Goal: Check status

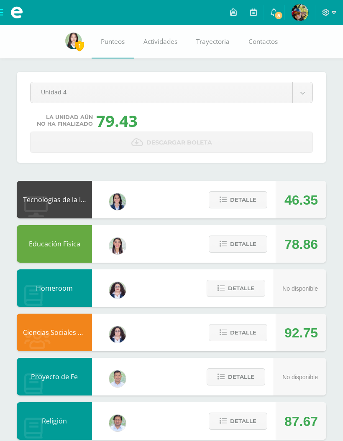
scroll to position [52, 0]
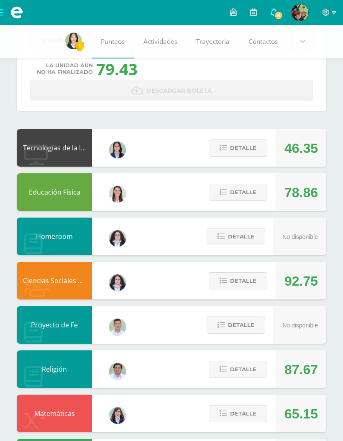
click at [247, 154] on span "Detalle" at bounding box center [243, 147] width 26 height 15
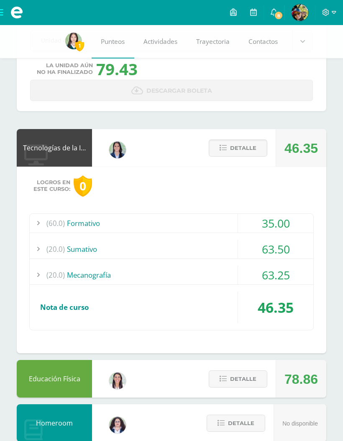
click at [224, 220] on div "(60.0) Formativo" at bounding box center [171, 223] width 283 height 19
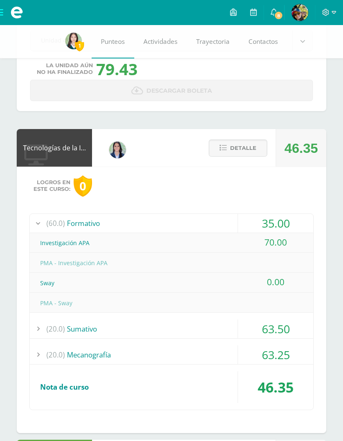
click at [257, 152] on button "Detalle" at bounding box center [238, 148] width 59 height 17
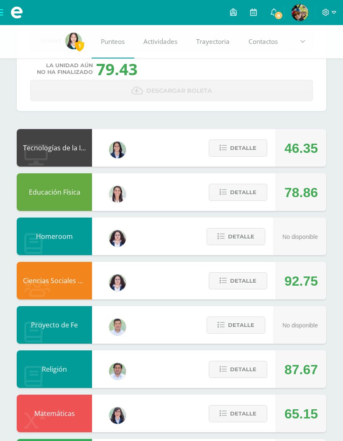
click at [250, 191] on span "Detalle" at bounding box center [243, 192] width 26 height 15
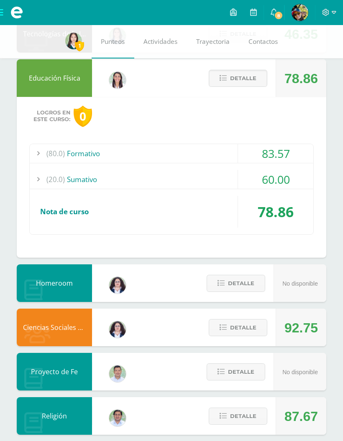
scroll to position [161, 0]
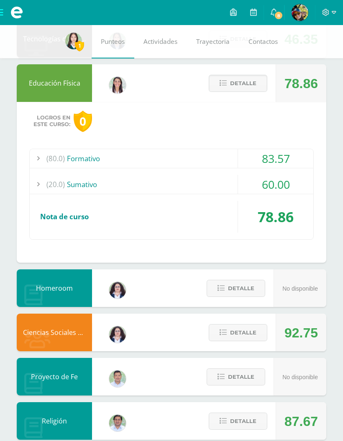
click at [207, 186] on div "(20.0) Sumativo" at bounding box center [171, 184] width 283 height 19
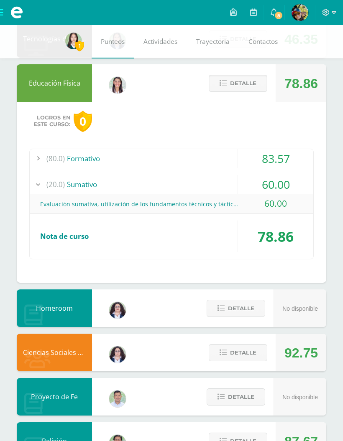
click at [221, 180] on div "(20.0) Sumativo" at bounding box center [171, 184] width 283 height 19
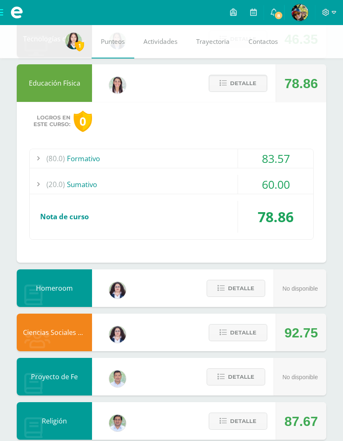
click at [260, 90] on button "Detalle" at bounding box center [238, 83] width 59 height 17
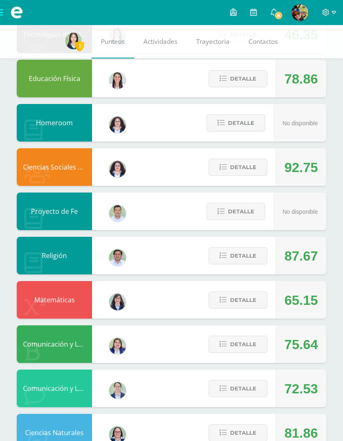
scroll to position [194, 0]
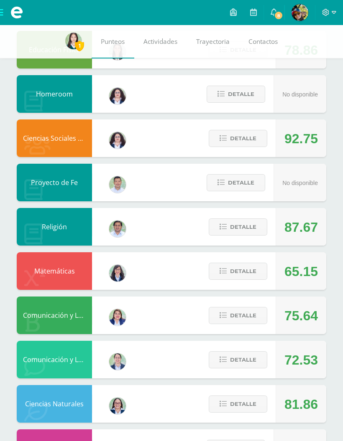
click at [250, 138] on span "Detalle" at bounding box center [243, 138] width 26 height 15
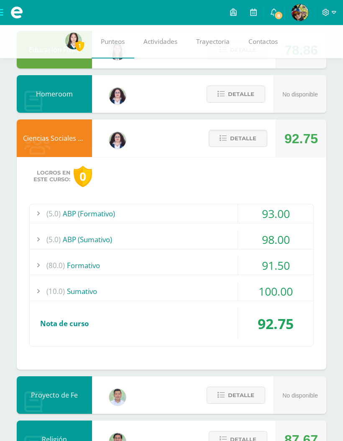
click at [228, 293] on div "(10.0) Sumativo" at bounding box center [171, 291] width 283 height 19
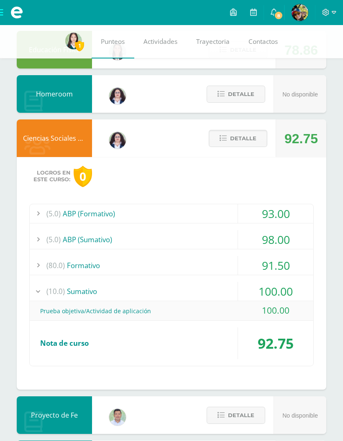
click at [231, 290] on div "(10.0) Sumativo" at bounding box center [171, 291] width 283 height 19
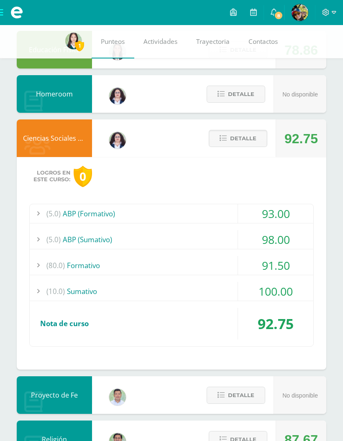
click at [240, 259] on div "91.50" at bounding box center [275, 265] width 75 height 19
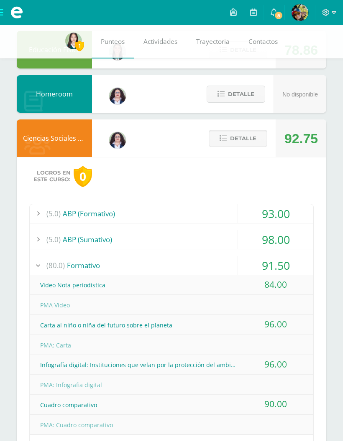
click at [234, 260] on div "(80.0) Formativo" at bounding box center [171, 265] width 283 height 19
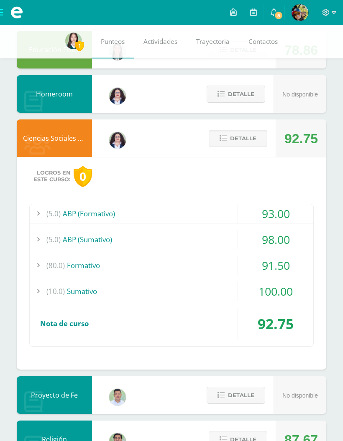
click at [238, 238] on div "98.00" at bounding box center [275, 239] width 75 height 19
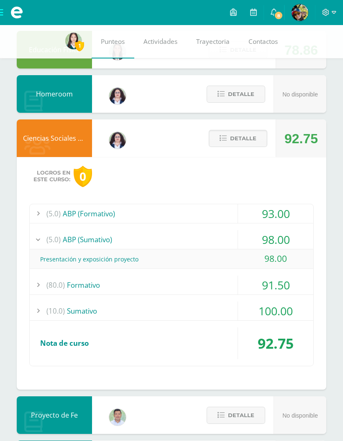
click at [237, 215] on div "(5.0) ABP (Formativo)" at bounding box center [171, 213] width 283 height 19
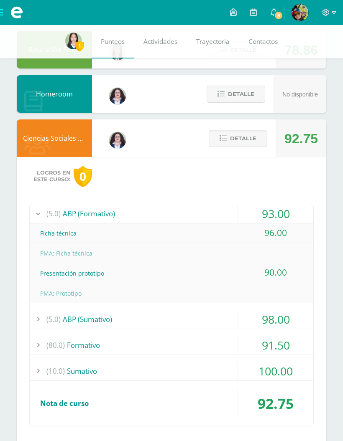
click at [242, 210] on div "93.00" at bounding box center [275, 213] width 75 height 19
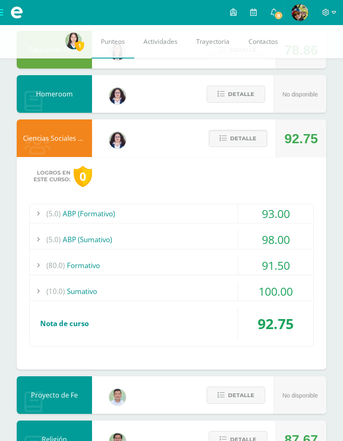
click at [273, 140] on div "Detalle" at bounding box center [235, 139] width 79 height 38
click at [243, 138] on span "Detalle" at bounding box center [243, 138] width 26 height 15
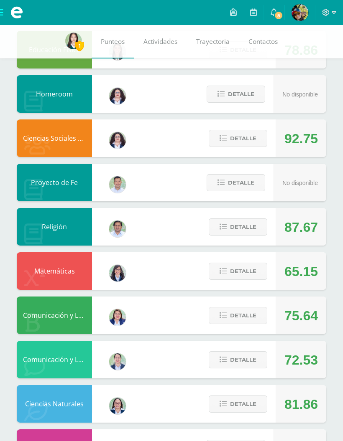
click at [252, 226] on span "Detalle" at bounding box center [243, 226] width 26 height 15
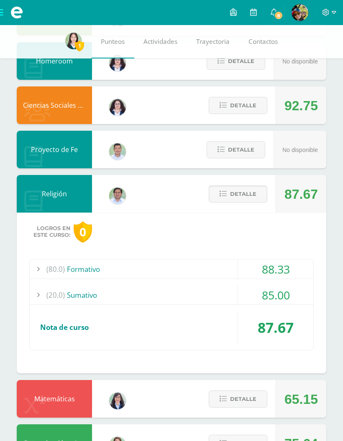
scroll to position [237, 0]
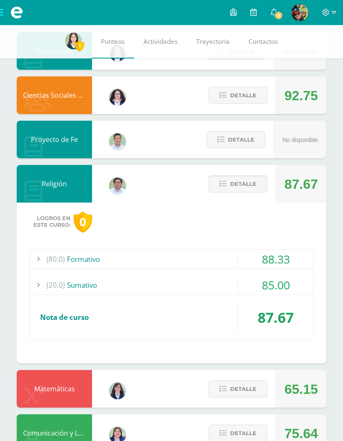
click at [224, 286] on div "(20.0) Sumativo" at bounding box center [171, 285] width 283 height 19
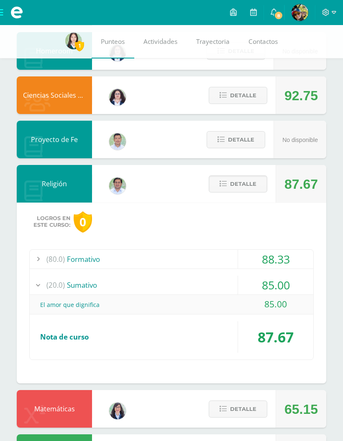
click at [226, 286] on div "(20.0) Sumativo" at bounding box center [171, 285] width 283 height 19
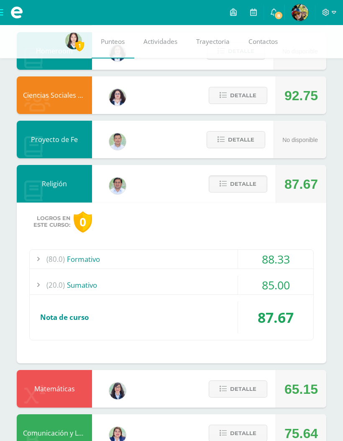
click at [228, 262] on div "(80.0) Formativo" at bounding box center [171, 259] width 283 height 19
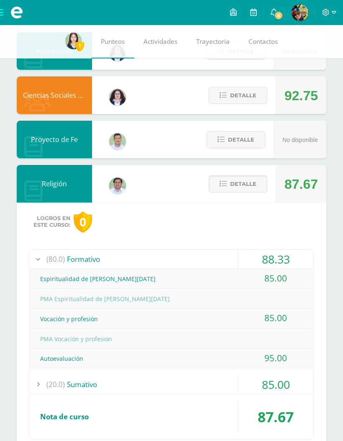
click at [252, 187] on span "Detalle" at bounding box center [243, 183] width 26 height 15
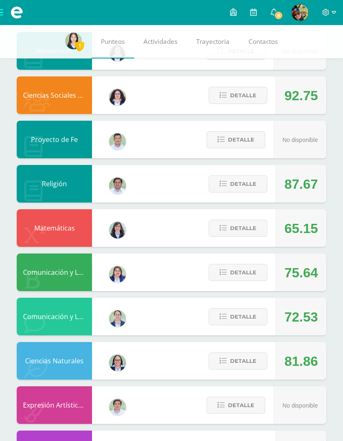
click at [251, 229] on span "Detalle" at bounding box center [243, 228] width 26 height 15
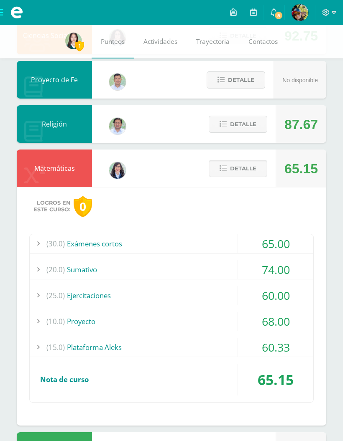
scroll to position [298, 0]
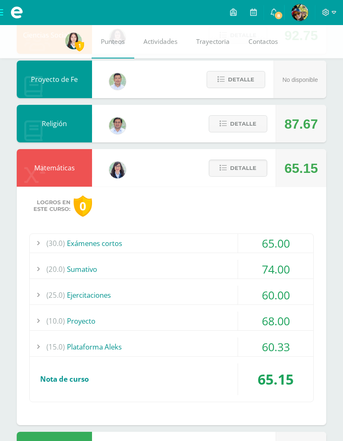
click at [227, 237] on div "(30.0) Exámenes cortos" at bounding box center [171, 243] width 283 height 19
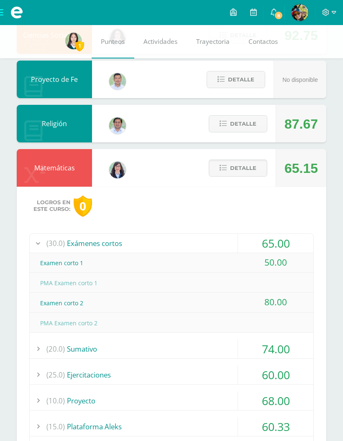
click at [222, 243] on div "(30.0) Exámenes cortos" at bounding box center [171, 243] width 283 height 19
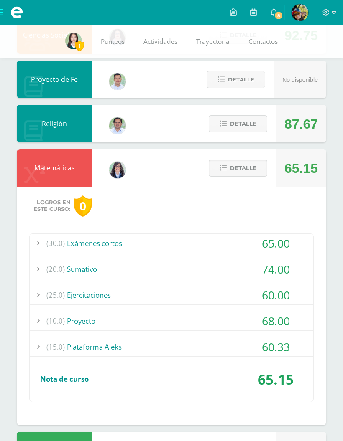
click at [229, 253] on div "(30.0) Exámenes cortos" at bounding box center [171, 243] width 283 height 19
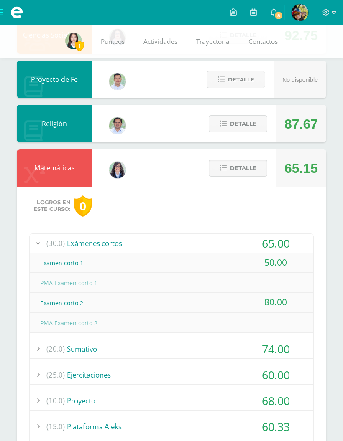
click at [227, 240] on div "(30.0) Exámenes cortos" at bounding box center [171, 243] width 283 height 19
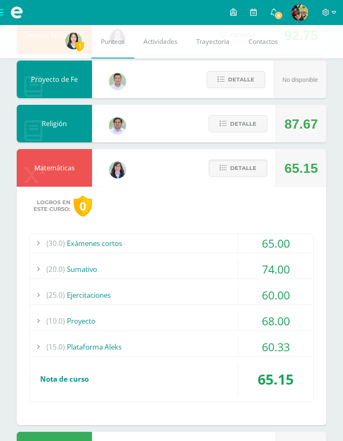
click at [225, 316] on div "(10.0) Proyecto" at bounding box center [171, 321] width 283 height 19
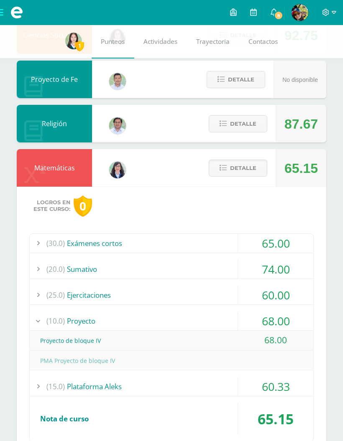
click at [235, 319] on div "(10.0) Proyecto" at bounding box center [171, 321] width 283 height 19
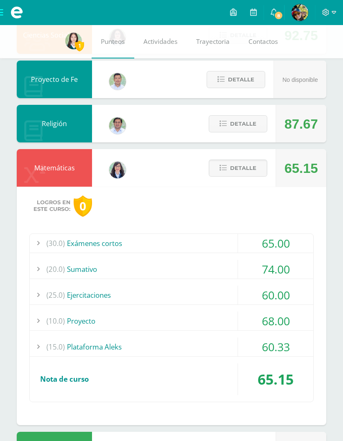
click at [243, 294] on div "60.00" at bounding box center [275, 295] width 75 height 19
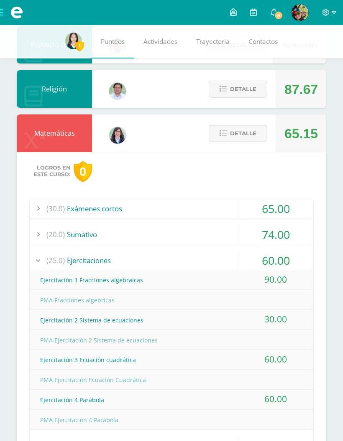
scroll to position [334, 0]
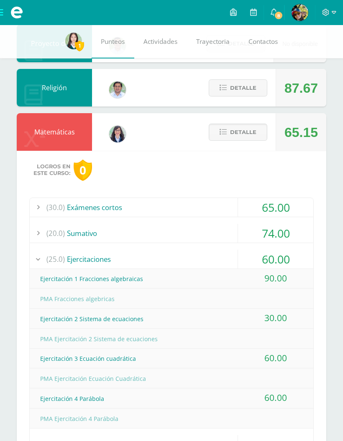
click at [249, 135] on span "Detalle" at bounding box center [243, 132] width 26 height 15
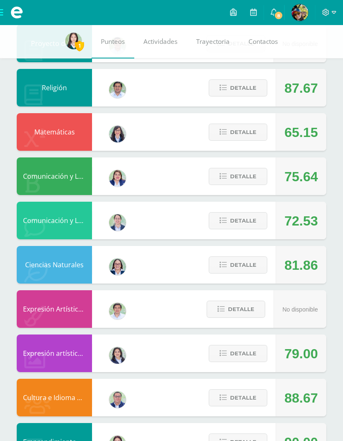
click at [260, 180] on button "Detalle" at bounding box center [238, 176] width 59 height 17
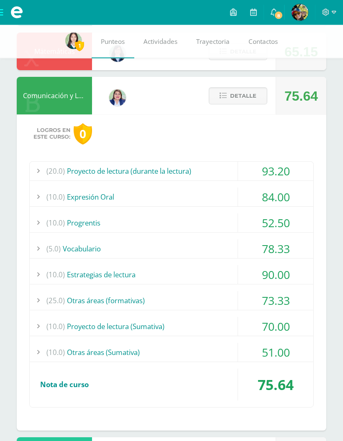
scroll to position [414, 0]
click at [253, 101] on span "Detalle" at bounding box center [243, 95] width 26 height 15
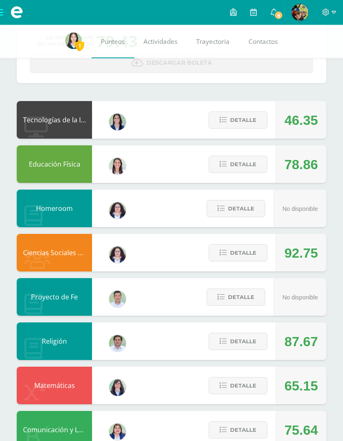
scroll to position [0, 0]
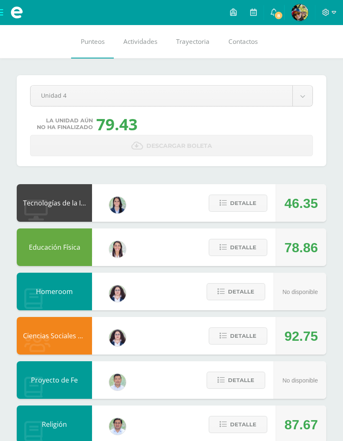
click at [288, 94] on body "Archivos Cerrar panel Configuración Cerrar sesión Mirna Noelica Mi Perfil 8 8 A…" at bounding box center [171, 429] width 343 height 859
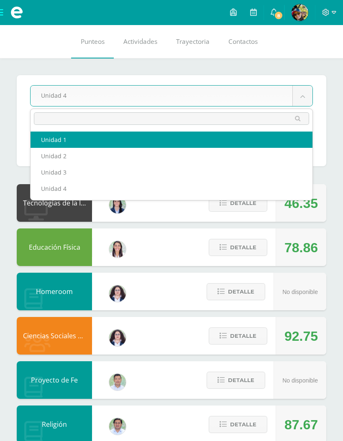
select select "Unidad 1"
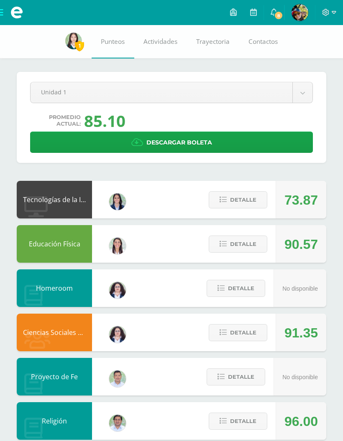
click at [301, 93] on body "Archivos Cerrar panel Configuración Cerrar sesión [PERSON_NAME] Mi Perfil 8 8 A…" at bounding box center [171, 428] width 343 height 856
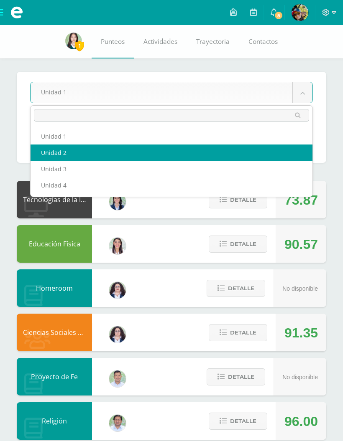
select select "Unidad 2"
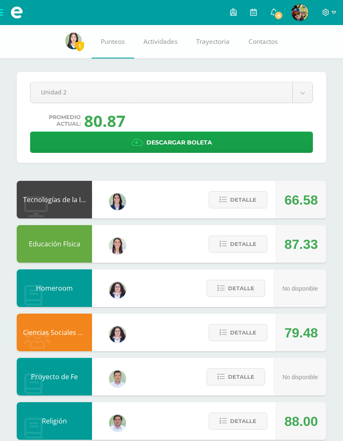
click at [303, 97] on body "Archivos Cerrar panel Configuración Cerrar sesión [PERSON_NAME] Mi Perfil 8 8 A…" at bounding box center [171, 428] width 343 height 856
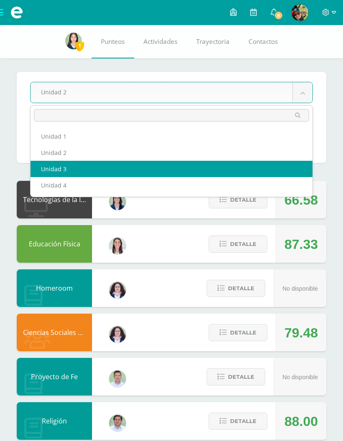
select select "Unidad 3"
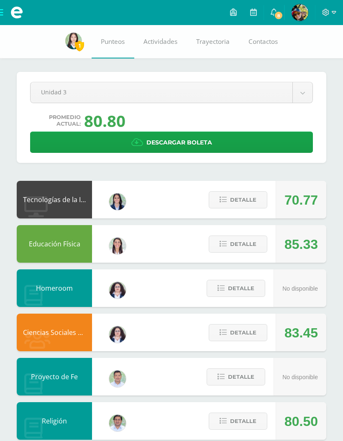
click at [277, 146] on link "Descargar boleta" at bounding box center [171, 142] width 283 height 21
click at [311, 90] on body "Archivos Cerrar panel Configuración Cerrar sesión [PERSON_NAME] Mi Perfil 8 8 A…" at bounding box center [171, 428] width 343 height 856
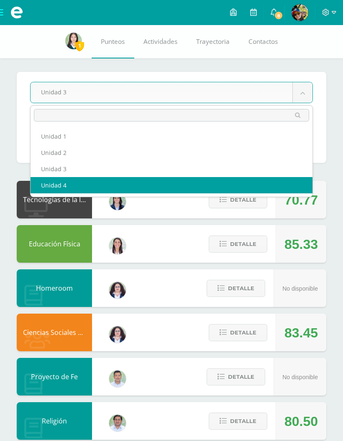
select select "Unidad 4"
